Goal: Information Seeking & Learning: Learn about a topic

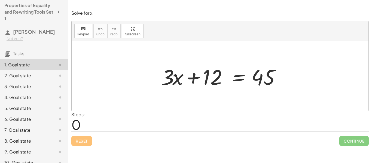
click at [200, 101] on div at bounding box center [220, 76] width 297 height 70
click at [205, 80] on div at bounding box center [222, 76] width 127 height 28
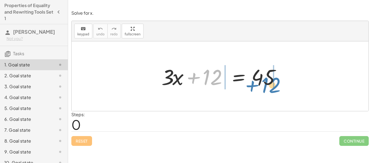
drag, startPoint x: 201, startPoint y: 79, endPoint x: 259, endPoint y: 86, distance: 59.0
click at [259, 86] on div at bounding box center [222, 76] width 127 height 28
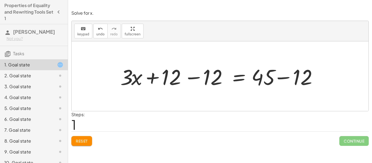
click at [191, 73] on div at bounding box center [222, 76] width 209 height 28
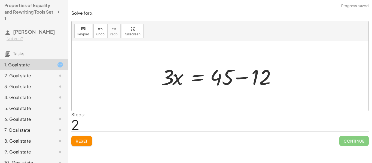
click at [239, 75] on div at bounding box center [222, 76] width 127 height 28
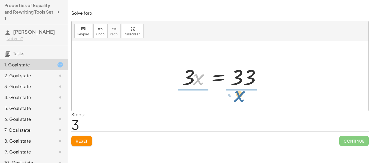
drag, startPoint x: 196, startPoint y: 79, endPoint x: 239, endPoint y: 96, distance: 46.2
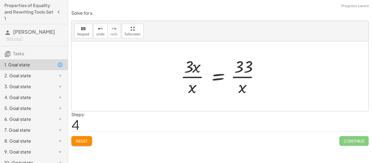
click at [198, 75] on div at bounding box center [222, 76] width 88 height 42
click at [196, 71] on div at bounding box center [222, 76] width 88 height 42
click at [192, 88] on div at bounding box center [222, 76] width 88 height 42
click at [248, 72] on div at bounding box center [222, 76] width 88 height 42
click at [98, 26] on icon "undo" at bounding box center [100, 29] width 5 height 7
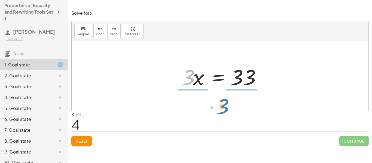
drag, startPoint x: 190, startPoint y: 76, endPoint x: 225, endPoint y: 106, distance: 45.4
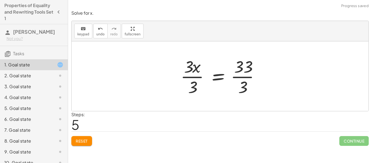
click at [193, 85] on div at bounding box center [222, 76] width 88 height 42
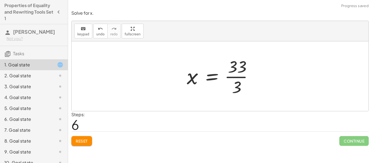
click at [231, 76] on div at bounding box center [222, 76] width 76 height 42
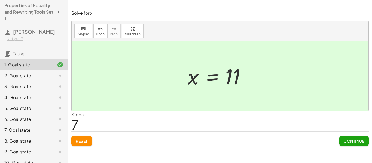
click at [359, 137] on button "Continue" at bounding box center [353, 141] width 29 height 10
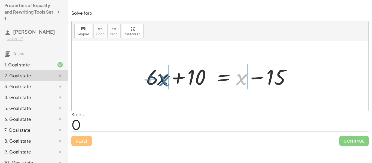
drag, startPoint x: 245, startPoint y: 81, endPoint x: 167, endPoint y: 82, distance: 77.9
click at [167, 82] on div at bounding box center [222, 76] width 157 height 28
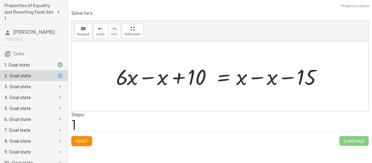
click at [151, 80] on div at bounding box center [222, 76] width 218 height 28
click at [266, 78] on div at bounding box center [237, 76] width 187 height 28
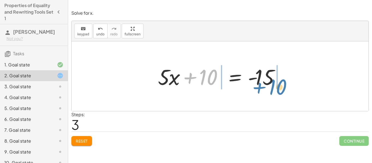
drag, startPoint x: 186, startPoint y: 83, endPoint x: 255, endPoint y: 91, distance: 70.0
click at [255, 91] on div "+ · 6 · x + 10 = + x − 15 + · 6 · x − x + 10 = + x − x − 15 + · 5 · x + 10 = + …" at bounding box center [220, 76] width 141 height 31
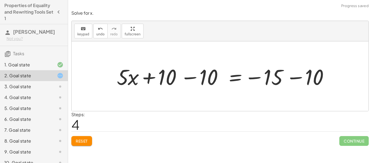
click at [276, 75] on div at bounding box center [226, 76] width 225 height 28
click at [291, 77] on div at bounding box center [226, 76] width 225 height 28
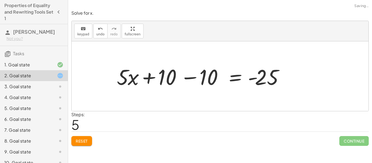
click at [189, 75] on div at bounding box center [201, 76] width 175 height 28
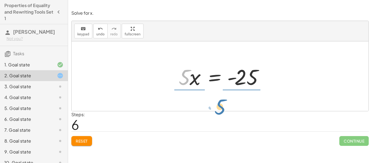
drag, startPoint x: 183, startPoint y: 84, endPoint x: 218, endPoint y: 113, distance: 46.1
click at [218, 113] on div "Solve for x. keyboard keypad undo undo redo redo fullscreen + · 6 · x + 10 = + …" at bounding box center [220, 78] width 304 height 142
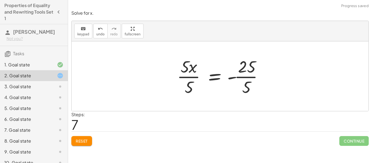
click at [193, 80] on div at bounding box center [222, 76] width 96 height 42
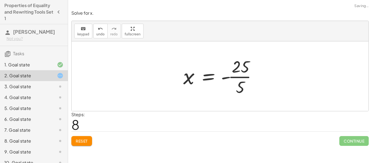
click at [242, 74] on div at bounding box center [222, 76] width 83 height 42
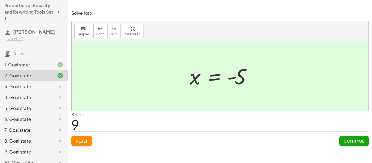
click at [358, 146] on div "Solve for x. keyboard keypad undo undo redo redo fullscreen + · 6 · x + 10 = + …" at bounding box center [220, 78] width 304 height 142
click at [358, 141] on span "Continue" at bounding box center [354, 141] width 21 height 5
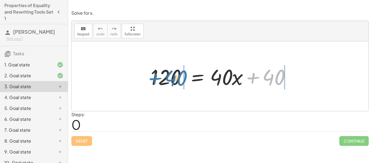
drag, startPoint x: 253, startPoint y: 80, endPoint x: 148, endPoint y: 80, distance: 105.4
click at [148, 80] on div at bounding box center [222, 76] width 148 height 28
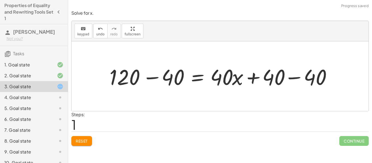
click at [290, 76] on div at bounding box center [222, 76] width 231 height 28
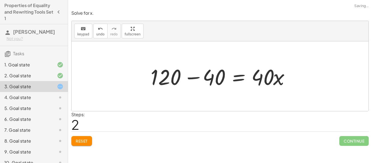
click at [179, 81] on div at bounding box center [222, 76] width 148 height 28
click at [193, 76] on div at bounding box center [222, 76] width 148 height 28
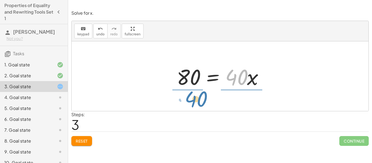
drag, startPoint x: 235, startPoint y: 75, endPoint x: 194, endPoint y: 96, distance: 46.3
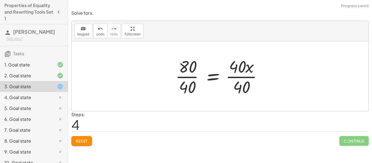
click at [189, 81] on div at bounding box center [221, 76] width 97 height 42
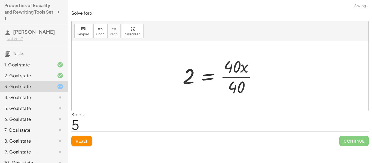
click at [245, 75] on div at bounding box center [222, 76] width 84 height 42
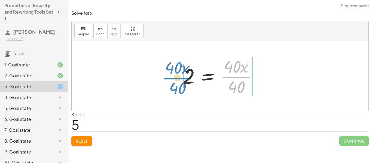
drag, startPoint x: 236, startPoint y: 75, endPoint x: 175, endPoint y: 76, distance: 60.5
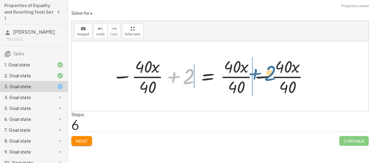
drag, startPoint x: 187, startPoint y: 78, endPoint x: 268, endPoint y: 75, distance: 82.0
click at [268, 75] on div at bounding box center [210, 76] width 202 height 42
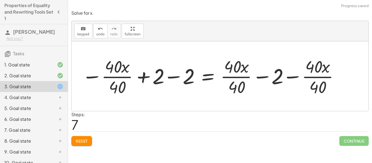
click at [180, 79] on div at bounding box center [210, 76] width 263 height 42
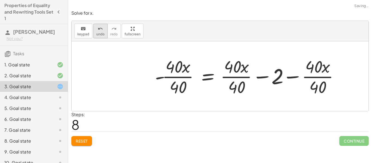
click at [99, 29] on icon "undo" at bounding box center [100, 29] width 5 height 7
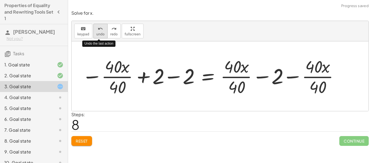
click at [98, 30] on icon "undo" at bounding box center [100, 29] width 5 height 7
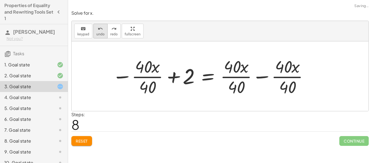
click at [101, 38] on button "undo undo" at bounding box center [100, 31] width 14 height 15
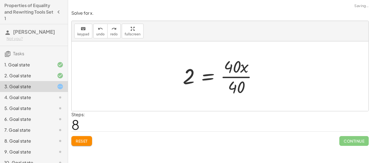
click at [186, 76] on div at bounding box center [222, 76] width 84 height 42
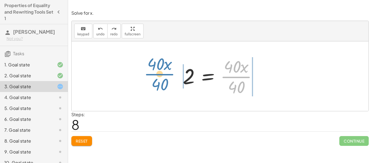
drag, startPoint x: 242, startPoint y: 77, endPoint x: 164, endPoint y: 74, distance: 77.4
click at [164, 74] on div "120 = + · 40 · x + 40 + 120 − 40 = + · 40 · x + 40 − 40 + 120 − 40 = + · 40 · x…" at bounding box center [220, 76] width 297 height 70
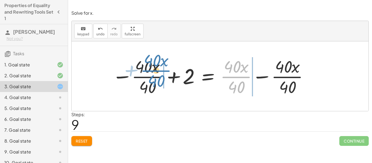
drag, startPoint x: 235, startPoint y: 78, endPoint x: 154, endPoint y: 71, distance: 80.6
click at [154, 71] on div at bounding box center [210, 76] width 202 height 42
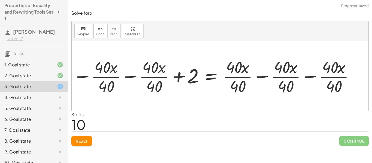
click at [124, 75] on div at bounding box center [214, 76] width 248 height 34
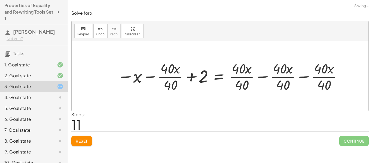
click at [147, 75] on div at bounding box center [230, 76] width 231 height 34
click at [119, 77] on div at bounding box center [230, 76] width 231 height 34
click at [100, 37] on button "undo undo" at bounding box center [100, 31] width 14 height 15
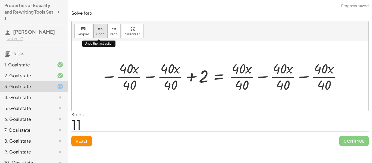
click at [100, 37] on button "undo undo" at bounding box center [100, 31] width 14 height 15
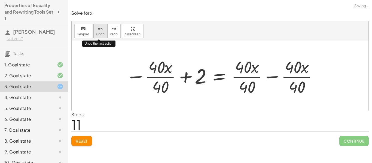
click at [100, 37] on button "undo undo" at bounding box center [100, 31] width 14 height 15
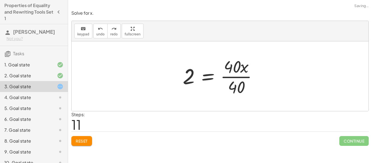
click at [243, 78] on div at bounding box center [222, 76] width 84 height 42
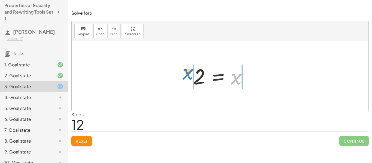
drag, startPoint x: 237, startPoint y: 76, endPoint x: 188, endPoint y: 71, distance: 49.3
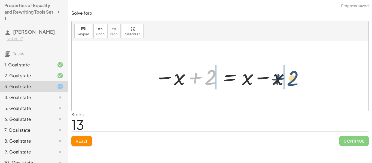
drag, startPoint x: 212, startPoint y: 74, endPoint x: 295, endPoint y: 75, distance: 83.3
click at [295, 75] on div "120 = + · 40 · x + 40 + 120 − 40 = + · 40 · x + 40 − 40 + 120 − 40 = + · 40 · x…" at bounding box center [220, 76] width 297 height 70
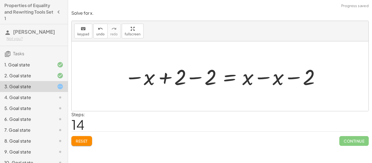
click at [178, 75] on div at bounding box center [222, 76] width 201 height 28
click at [198, 78] on div at bounding box center [222, 76] width 201 height 28
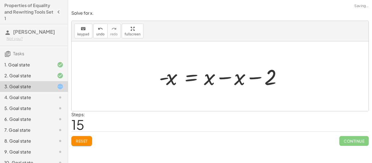
click at [213, 79] on div at bounding box center [221, 76] width 131 height 28
click at [222, 77] on div at bounding box center [221, 76] width 131 height 28
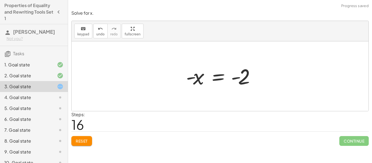
click at [233, 76] on div at bounding box center [222, 76] width 78 height 27
drag, startPoint x: 235, startPoint y: 77, endPoint x: 196, endPoint y: 75, distance: 39.0
click at [196, 75] on div at bounding box center [222, 76] width 78 height 27
click at [191, 78] on div at bounding box center [217, 76] width 78 height 27
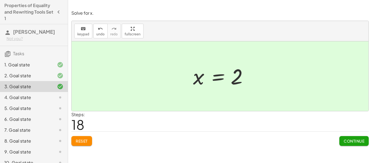
click at [361, 139] on span "Continue" at bounding box center [354, 141] width 21 height 5
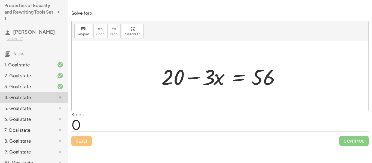
click at [199, 78] on div at bounding box center [222, 76] width 127 height 28
drag, startPoint x: 268, startPoint y: 75, endPoint x: 183, endPoint y: 77, distance: 85.3
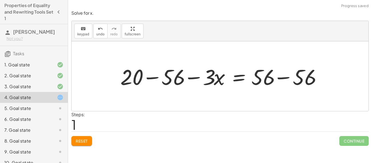
click at [158, 78] on div at bounding box center [222, 76] width 209 height 28
click at [289, 80] on div at bounding box center [231, 76] width 184 height 28
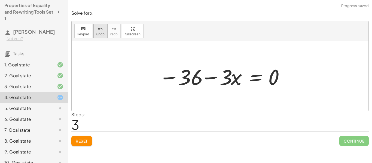
click at [102, 35] on span "undo" at bounding box center [100, 34] width 8 height 4
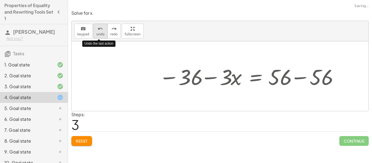
click at [102, 35] on span "undo" at bounding box center [100, 34] width 8 height 4
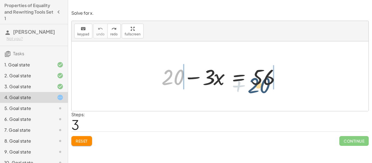
drag, startPoint x: 168, startPoint y: 78, endPoint x: 264, endPoint y: 84, distance: 95.7
click at [264, 84] on div at bounding box center [222, 76] width 127 height 28
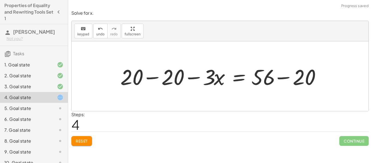
click at [285, 78] on div at bounding box center [222, 76] width 209 height 28
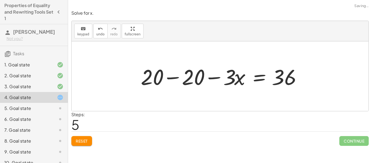
click at [181, 72] on div at bounding box center [222, 76] width 168 height 28
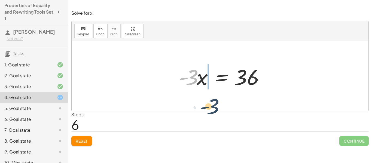
drag, startPoint x: 191, startPoint y: 81, endPoint x: 213, endPoint y: 111, distance: 37.3
click at [213, 111] on div "Solve for x. keyboard keypad undo undo redo redo fullscreen + 20 − · 3 · x = 56…" at bounding box center [220, 78] width 304 height 142
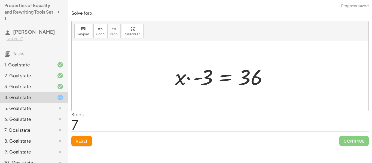
click at [198, 79] on div at bounding box center [222, 76] width 100 height 28
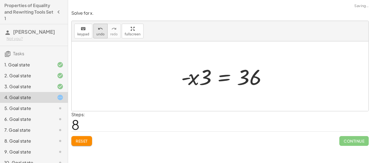
click at [100, 32] on button "undo undo" at bounding box center [100, 31] width 14 height 15
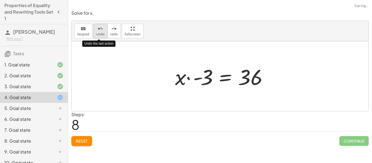
click at [100, 32] on button "undo undo" at bounding box center [100, 31] width 14 height 15
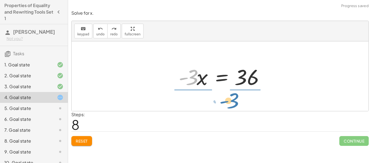
drag, startPoint x: 192, startPoint y: 79, endPoint x: 235, endPoint y: 103, distance: 48.9
click at [235, 103] on div "+ 20 − · 3 · x = 56 + 20 − 20 − · 3 · x = + 56 − 20 + 20 − 20 − · 3 · x = 36 + …" at bounding box center [220, 76] width 297 height 70
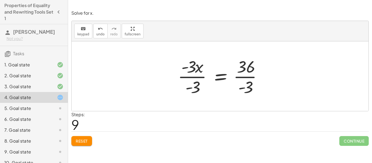
click at [193, 68] on div at bounding box center [222, 76] width 94 height 42
click at [191, 78] on div at bounding box center [222, 76] width 94 height 42
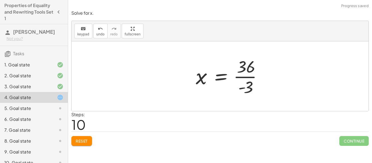
click at [248, 74] on div at bounding box center [231, 76] width 76 height 42
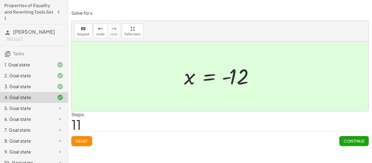
click at [357, 139] on span "Continue" at bounding box center [354, 141] width 21 height 5
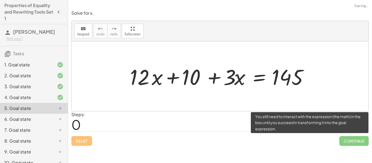
click at [357, 139] on span "Continue" at bounding box center [353, 141] width 29 height 10
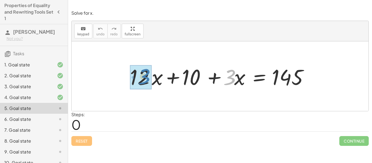
drag, startPoint x: 226, startPoint y: 81, endPoint x: 140, endPoint y: 80, distance: 86.1
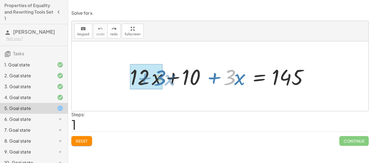
drag, startPoint x: 225, startPoint y: 83, endPoint x: 155, endPoint y: 83, distance: 70.8
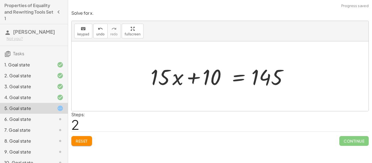
click at [172, 89] on div at bounding box center [222, 76] width 148 height 28
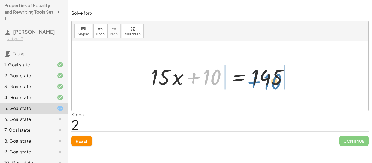
drag, startPoint x: 205, startPoint y: 75, endPoint x: 276, endPoint y: 75, distance: 71.1
click at [276, 75] on div at bounding box center [222, 76] width 148 height 28
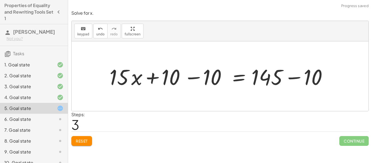
click at [276, 75] on div at bounding box center [222, 76] width 231 height 28
click at [290, 78] on div at bounding box center [222, 76] width 231 height 28
click at [189, 81] on div at bounding box center [202, 76] width 190 height 28
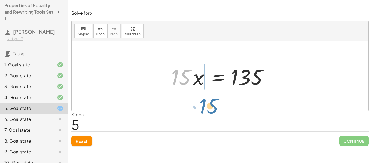
drag, startPoint x: 183, startPoint y: 83, endPoint x: 212, endPoint y: 112, distance: 41.0
click at [212, 112] on div "Solve for x. keyboard keypad undo undo redo redo fullscreen + · 12 · x + 10 + ·…" at bounding box center [220, 78] width 304 height 142
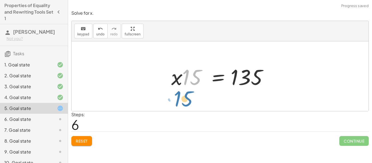
drag, startPoint x: 189, startPoint y: 77, endPoint x: 180, endPoint y: 97, distance: 21.5
click at [180, 97] on div "+ · 12 · x + 10 + · 3 · x = 145 + · 15 · x + 10 = 145 + · 15 · x + 10 − 10 = + …" at bounding box center [220, 76] width 297 height 70
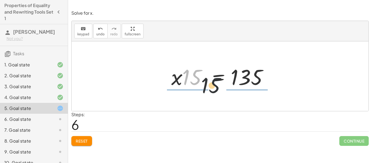
drag, startPoint x: 194, startPoint y: 81, endPoint x: 233, endPoint y: 101, distance: 44.0
click at [233, 101] on div "+ · 12 · x + 10 + · 3 · x = 145 + · 15 · x + 10 = 145 + · 15 · x + 10 − 10 = + …" at bounding box center [220, 76] width 297 height 70
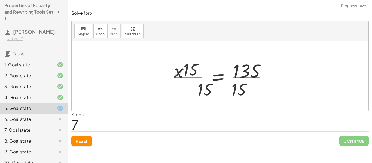
drag, startPoint x: 233, startPoint y: 101, endPoint x: 236, endPoint y: 102, distance: 2.9
click at [236, 102] on div at bounding box center [220, 76] width 297 height 70
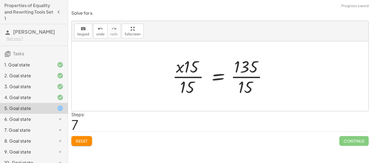
click at [192, 75] on div at bounding box center [222, 76] width 105 height 42
click at [190, 70] on div at bounding box center [222, 76] width 105 height 42
click at [195, 103] on div at bounding box center [220, 76] width 297 height 70
click at [98, 27] on icon "undo" at bounding box center [100, 29] width 5 height 7
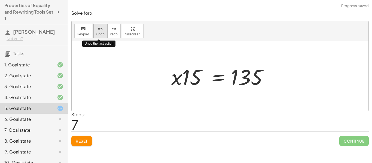
click at [98, 27] on icon "undo" at bounding box center [100, 29] width 5 height 7
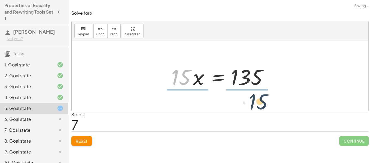
drag, startPoint x: 173, startPoint y: 78, endPoint x: 258, endPoint y: 104, distance: 88.2
click at [258, 104] on div "+ · 12 · x + 10 + · 3 · x = 145 + · 15 · x + 10 = 145 + · 15 · x + 10 − 10 = + …" at bounding box center [220, 76] width 297 height 70
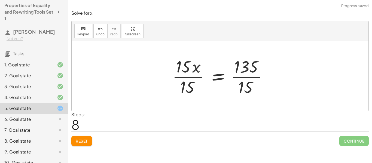
click at [190, 73] on div at bounding box center [222, 76] width 105 height 42
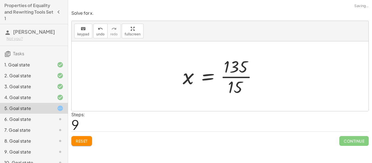
click at [251, 77] on div at bounding box center [222, 76] width 84 height 42
click at [251, 77] on div at bounding box center [220, 76] width 297 height 70
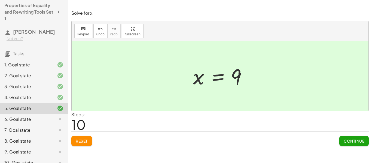
click at [347, 140] on span "Continue" at bounding box center [354, 141] width 21 height 5
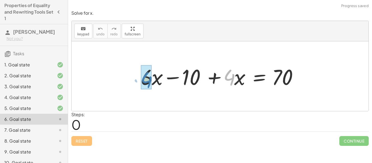
drag, startPoint x: 229, startPoint y: 80, endPoint x: 146, endPoint y: 83, distance: 82.5
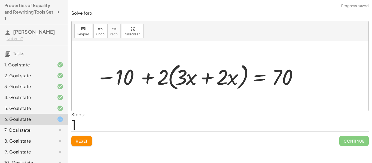
click at [100, 39] on div "keyboard keypad undo [PERSON_NAME] redo fullscreen" at bounding box center [220, 31] width 297 height 20
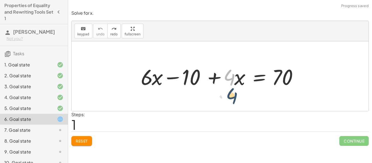
drag, startPoint x: 224, startPoint y: 77, endPoint x: 227, endPoint y: 94, distance: 17.6
click at [227, 94] on div "· 4 + · 6 · x − 10 + · 4 · x = 70" at bounding box center [220, 76] width 297 height 70
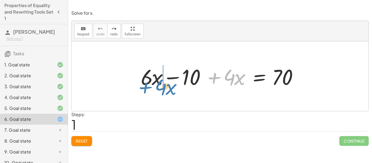
drag, startPoint x: 213, startPoint y: 77, endPoint x: 142, endPoint y: 85, distance: 71.3
click at [142, 85] on div at bounding box center [222, 76] width 168 height 28
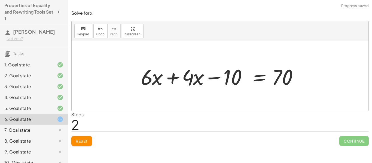
click at [164, 76] on div at bounding box center [222, 76] width 168 height 28
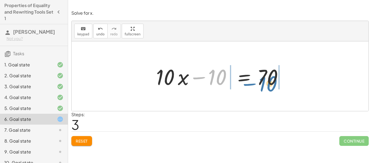
drag, startPoint x: 216, startPoint y: 72, endPoint x: 270, endPoint y: 78, distance: 54.5
click at [270, 78] on div at bounding box center [222, 76] width 138 height 28
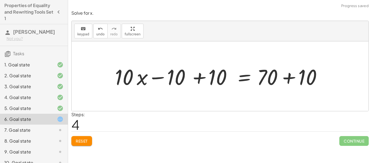
click at [291, 76] on div at bounding box center [222, 76] width 220 height 28
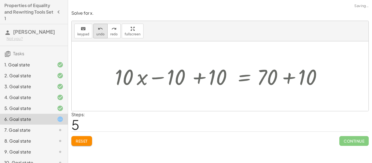
click at [94, 35] on button "undo undo" at bounding box center [100, 31] width 14 height 15
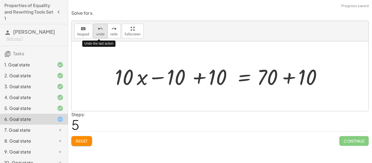
click at [94, 35] on button "undo undo" at bounding box center [100, 31] width 14 height 15
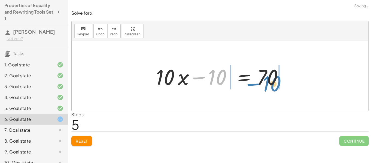
drag, startPoint x: 224, startPoint y: 78, endPoint x: 279, endPoint y: 84, distance: 55.1
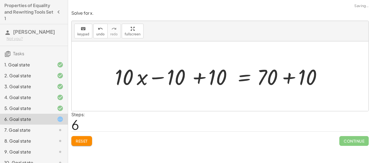
click at [279, 82] on div at bounding box center [222, 76] width 220 height 28
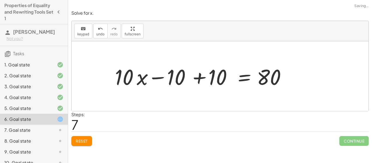
click at [214, 72] on div at bounding box center [201, 76] width 179 height 28
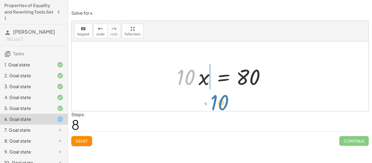
drag, startPoint x: 182, startPoint y: 83, endPoint x: 216, endPoint y: 107, distance: 41.5
click at [216, 107] on div "+ · 6 · x − 10 + · 4 · x = 70 + · 6 · x + · 4 · x − 10 = 70 + · 10 · x − 10 = 7…" at bounding box center [220, 76] width 297 height 70
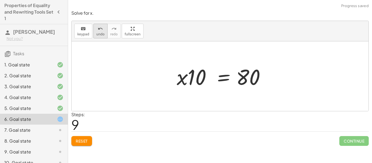
click at [98, 33] on span "undo" at bounding box center [100, 34] width 8 height 4
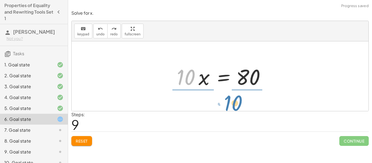
drag, startPoint x: 181, startPoint y: 83, endPoint x: 228, endPoint y: 109, distance: 53.6
click at [228, 109] on div "+ · 6 · x − 10 + · 4 · x = 70 + · 6 · x + · 4 · x − 10 = 70 + · 10 · x − 10 = 7…" at bounding box center [220, 76] width 297 height 70
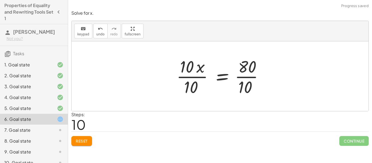
click at [193, 72] on div at bounding box center [222, 76] width 97 height 42
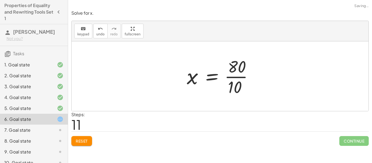
click at [243, 76] on div at bounding box center [222, 76] width 76 height 42
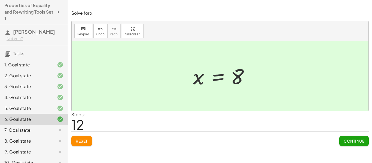
click at [360, 140] on span "Continue" at bounding box center [354, 141] width 21 height 5
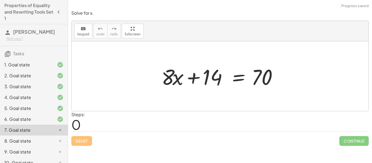
click at [347, 132] on div "Continue" at bounding box center [353, 139] width 29 height 14
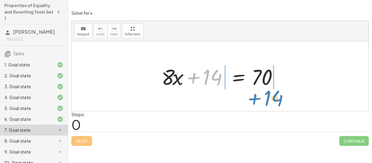
drag, startPoint x: 192, startPoint y: 78, endPoint x: 253, endPoint y: 96, distance: 63.6
click at [253, 96] on div "+ 14 + · 8 · x + 14 = 70" at bounding box center [220, 76] width 297 height 70
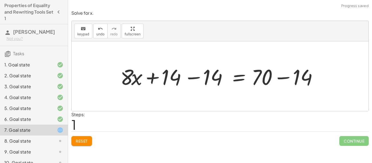
click at [173, 73] on div at bounding box center [222, 76] width 209 height 28
click at [280, 78] on div at bounding box center [222, 76] width 209 height 28
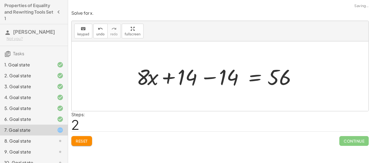
click at [177, 81] on div at bounding box center [218, 76] width 168 height 28
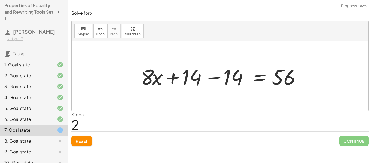
click at [214, 79] on div at bounding box center [222, 76] width 168 height 28
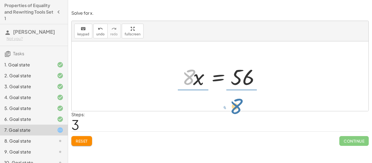
drag, startPoint x: 186, startPoint y: 81, endPoint x: 238, endPoint y: 108, distance: 58.2
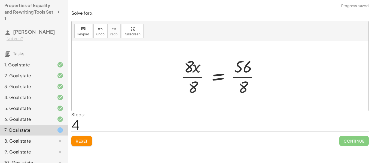
click at [243, 79] on div at bounding box center [222, 76] width 88 height 42
click at [189, 79] on div at bounding box center [216, 76] width 76 height 42
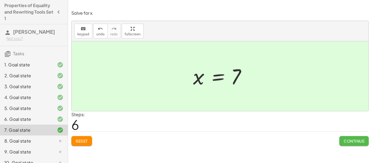
click at [344, 140] on span "Continue" at bounding box center [354, 141] width 21 height 5
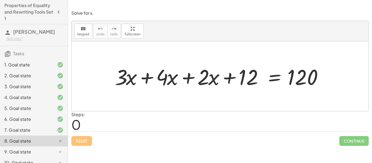
click at [148, 74] on div at bounding box center [222, 76] width 220 height 28
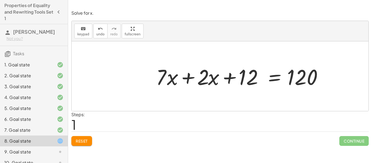
click at [188, 81] on div at bounding box center [242, 76] width 179 height 28
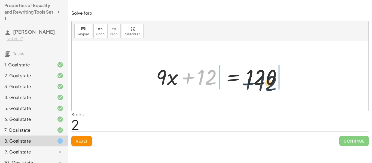
drag, startPoint x: 186, startPoint y: 76, endPoint x: 249, endPoint y: 82, distance: 63.4
click at [249, 82] on div at bounding box center [222, 76] width 138 height 28
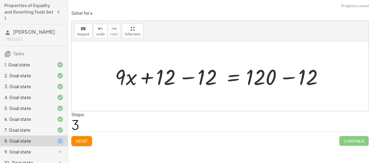
click at [262, 81] on div at bounding box center [222, 76] width 220 height 28
click at [293, 79] on div at bounding box center [222, 76] width 220 height 28
click at [182, 79] on div at bounding box center [201, 76] width 179 height 28
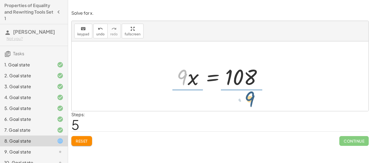
drag, startPoint x: 186, startPoint y: 80, endPoint x: 263, endPoint y: 104, distance: 80.7
click at [263, 104] on div "+ · 3 · x + · 4 · x + · 2 · x + 12 = 120 + · 7 · x + · 2 · x + 12 = 120 + · 9 ·…" at bounding box center [220, 76] width 297 height 70
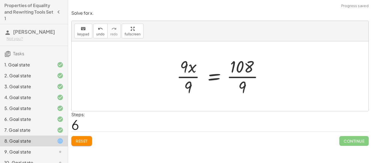
click at [244, 83] on div at bounding box center [222, 76] width 97 height 42
click at [193, 78] on div at bounding box center [217, 76] width 87 height 42
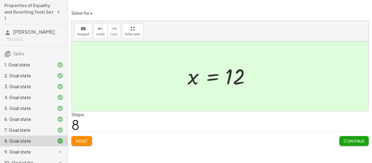
click at [352, 143] on span "Continue" at bounding box center [354, 141] width 21 height 5
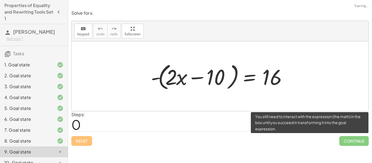
click at [352, 143] on span "Continue" at bounding box center [353, 141] width 29 height 10
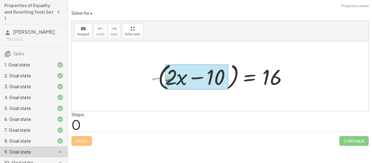
drag, startPoint x: 155, startPoint y: 81, endPoint x: 171, endPoint y: 83, distance: 16.1
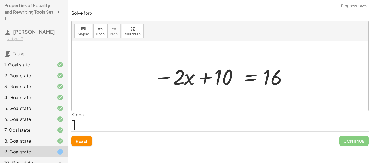
click at [173, 77] on div at bounding box center [222, 76] width 142 height 28
click at [167, 79] on div at bounding box center [222, 76] width 142 height 28
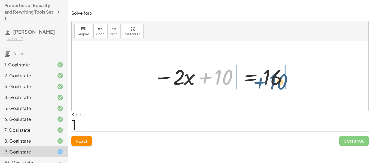
drag, startPoint x: 204, startPoint y: 77, endPoint x: 265, endPoint y: 81, distance: 60.6
click at [265, 81] on div at bounding box center [222, 76] width 142 height 28
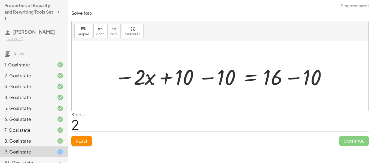
click at [267, 81] on div at bounding box center [222, 76] width 225 height 28
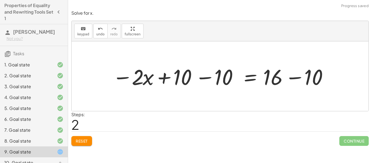
click at [300, 81] on div at bounding box center [222, 76] width 225 height 28
click at [198, 78] on div at bounding box center [196, 76] width 173 height 28
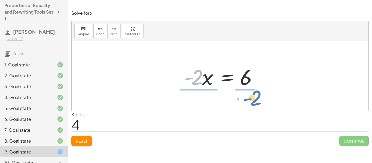
drag, startPoint x: 198, startPoint y: 79, endPoint x: 257, endPoint y: 100, distance: 62.4
click at [257, 100] on div "- ( + · 2 · x − 10 ) = 16 − · 2 · x + 10 = 16 − · 2 · x + 10 − 10 = + 16 − 10 −…" at bounding box center [220, 76] width 297 height 70
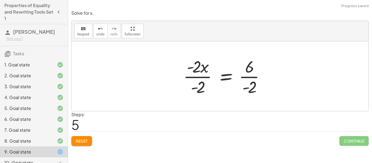
click at [254, 78] on div at bounding box center [226, 76] width 91 height 42
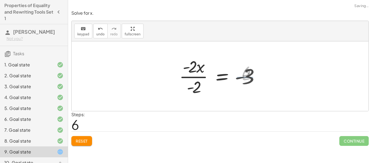
click at [194, 78] on div at bounding box center [220, 76] width 88 height 42
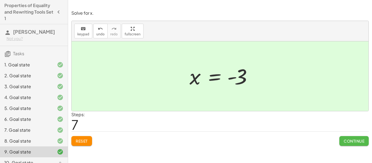
click at [352, 144] on button "Continue" at bounding box center [353, 141] width 29 height 10
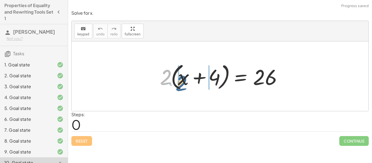
drag, startPoint x: 167, startPoint y: 69, endPoint x: 182, endPoint y: 75, distance: 16.6
click at [182, 75] on div at bounding box center [222, 76] width 130 height 31
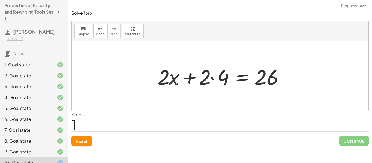
click at [180, 75] on div at bounding box center [222, 76] width 134 height 28
click at [211, 75] on div at bounding box center [222, 76] width 134 height 28
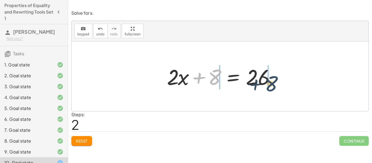
drag, startPoint x: 198, startPoint y: 77, endPoint x: 256, endPoint y: 83, distance: 58.1
click at [256, 83] on div at bounding box center [222, 76] width 116 height 28
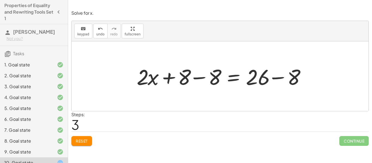
click at [277, 75] on div at bounding box center [222, 76] width 176 height 28
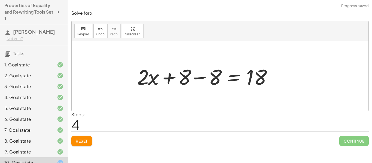
click at [195, 74] on div at bounding box center [207, 76] width 146 height 28
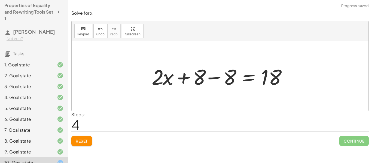
click at [213, 80] on div at bounding box center [222, 76] width 146 height 28
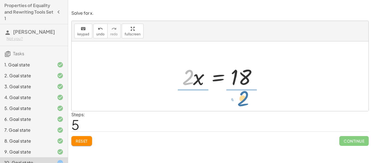
drag, startPoint x: 190, startPoint y: 80, endPoint x: 247, endPoint y: 101, distance: 60.9
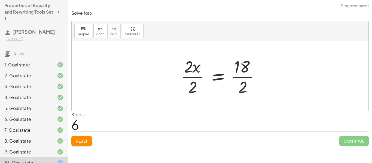
click at [245, 84] on div at bounding box center [222, 76] width 88 height 42
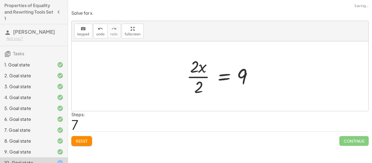
click at [192, 80] on div at bounding box center [222, 76] width 76 height 42
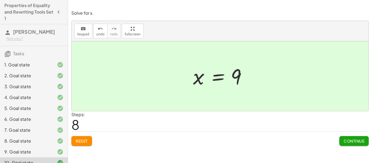
click at [346, 139] on span "Continue" at bounding box center [354, 141] width 21 height 5
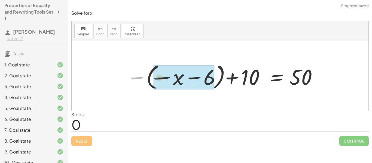
drag, startPoint x: 137, startPoint y: 76, endPoint x: 165, endPoint y: 77, distance: 28.6
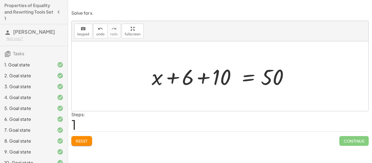
click at [197, 79] on div at bounding box center [222, 76] width 146 height 28
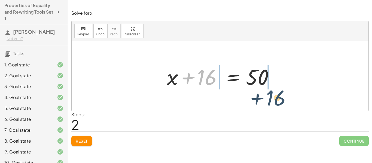
drag, startPoint x: 205, startPoint y: 72, endPoint x: 273, endPoint y: 88, distance: 70.1
click at [273, 88] on div at bounding box center [222, 76] width 116 height 28
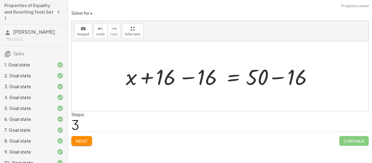
click at [266, 74] on div at bounding box center [222, 76] width 198 height 28
click at [276, 80] on div at bounding box center [222, 76] width 198 height 28
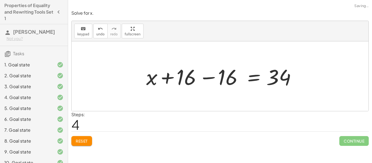
click at [202, 76] on div at bounding box center [222, 76] width 157 height 28
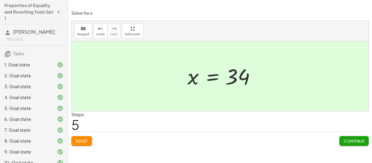
click at [363, 142] on span "Continue" at bounding box center [354, 141] width 21 height 5
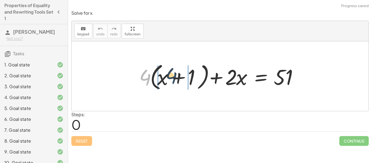
drag, startPoint x: 144, startPoint y: 83, endPoint x: 171, endPoint y: 82, distance: 27.0
click at [171, 82] on div at bounding box center [221, 76] width 171 height 31
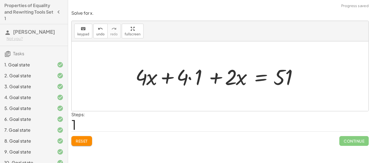
click at [183, 77] on div at bounding box center [220, 76] width 175 height 28
click at [190, 78] on div at bounding box center [220, 76] width 175 height 28
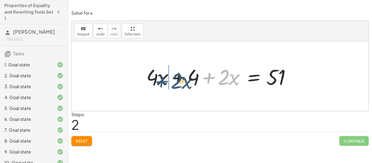
drag, startPoint x: 216, startPoint y: 79, endPoint x: 167, endPoint y: 82, distance: 48.6
click at [167, 82] on div at bounding box center [222, 76] width 157 height 28
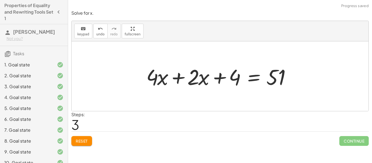
click at [173, 78] on div at bounding box center [222, 76] width 157 height 28
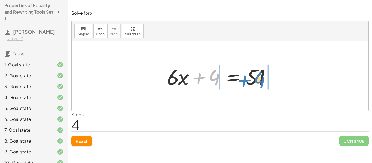
drag, startPoint x: 216, startPoint y: 74, endPoint x: 262, endPoint y: 77, distance: 46.4
click at [262, 77] on div at bounding box center [222, 76] width 116 height 28
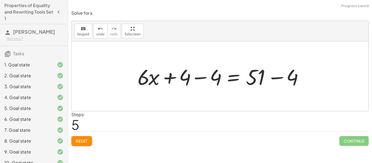
click at [263, 76] on div at bounding box center [222, 76] width 176 height 28
click at [272, 75] on div at bounding box center [222, 76] width 176 height 28
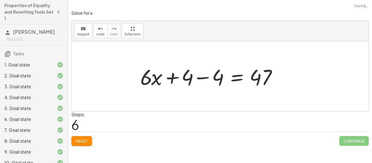
click at [184, 80] on div at bounding box center [211, 76] width 146 height 28
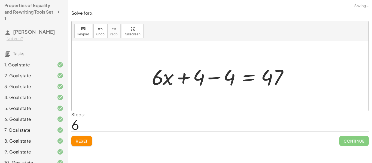
click at [197, 79] on div at bounding box center [222, 76] width 146 height 28
click at [211, 78] on div at bounding box center [222, 76] width 146 height 28
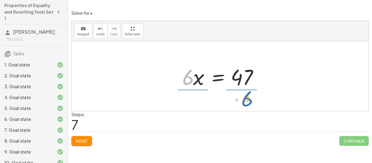
drag, startPoint x: 189, startPoint y: 80, endPoint x: 248, endPoint y: 102, distance: 63.1
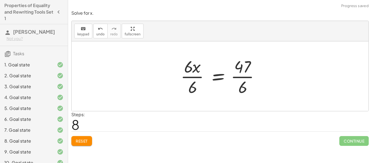
click at [193, 77] on div at bounding box center [222, 76] width 88 height 42
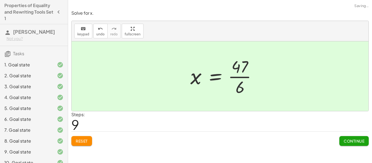
click at [244, 78] on div at bounding box center [226, 76] width 76 height 42
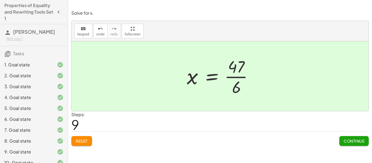
click at [351, 141] on span "Continue" at bounding box center [354, 141] width 21 height 5
